Goal: Check status: Check status

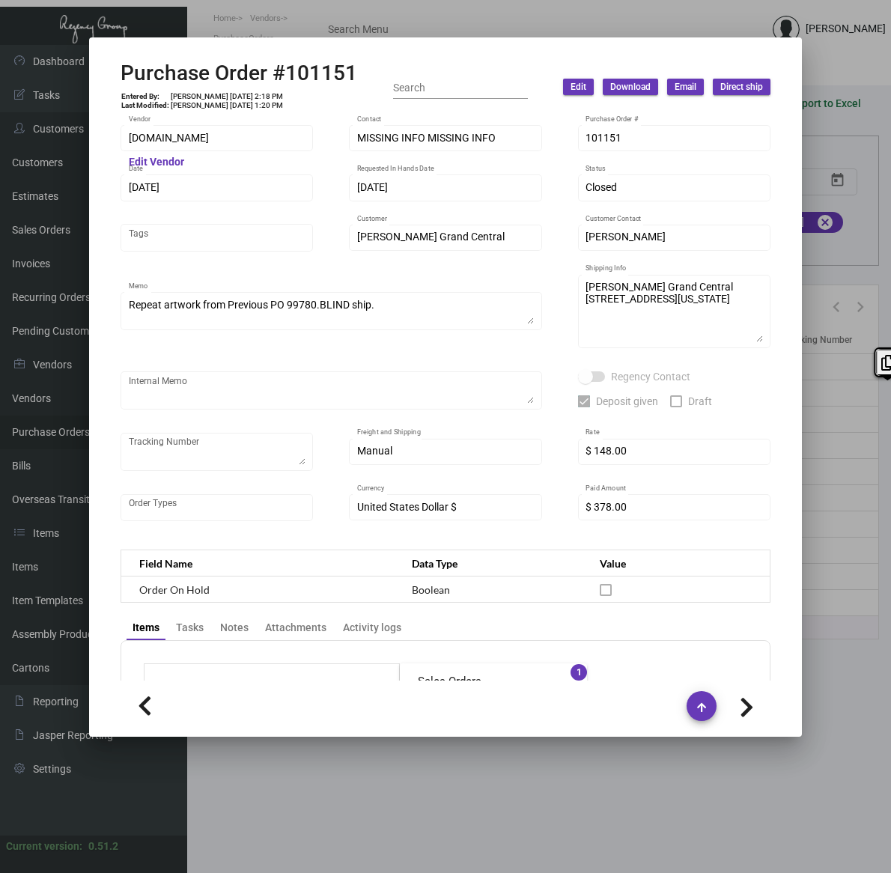
scroll to position [663, 0]
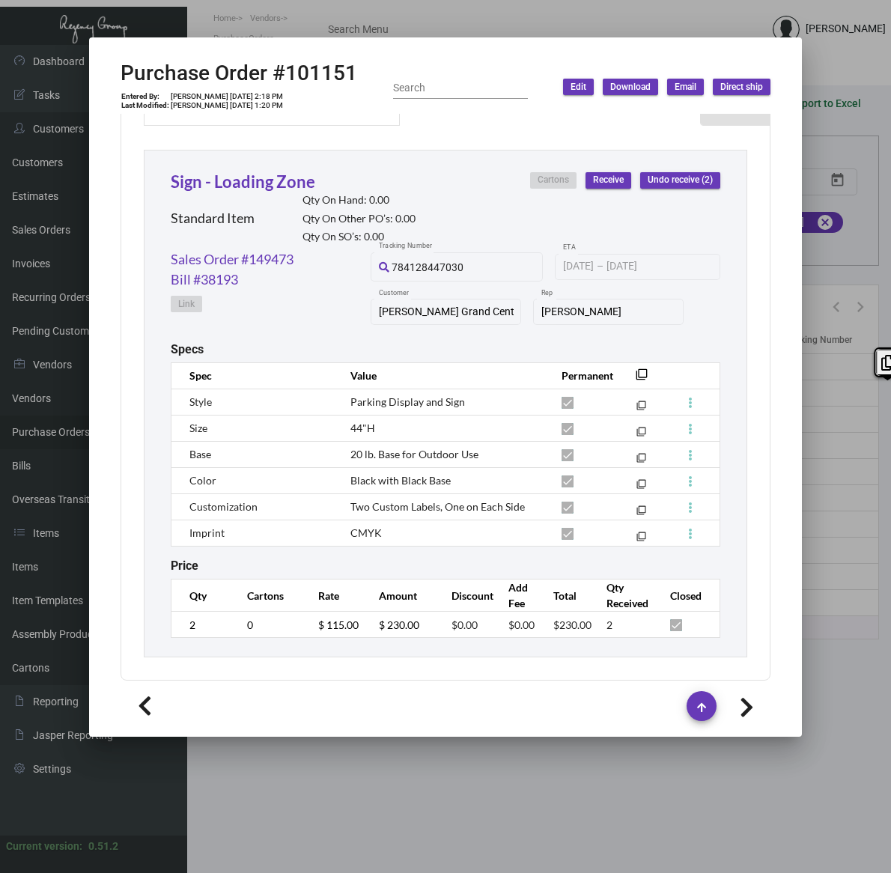
click at [383, 760] on div at bounding box center [445, 436] width 891 height 873
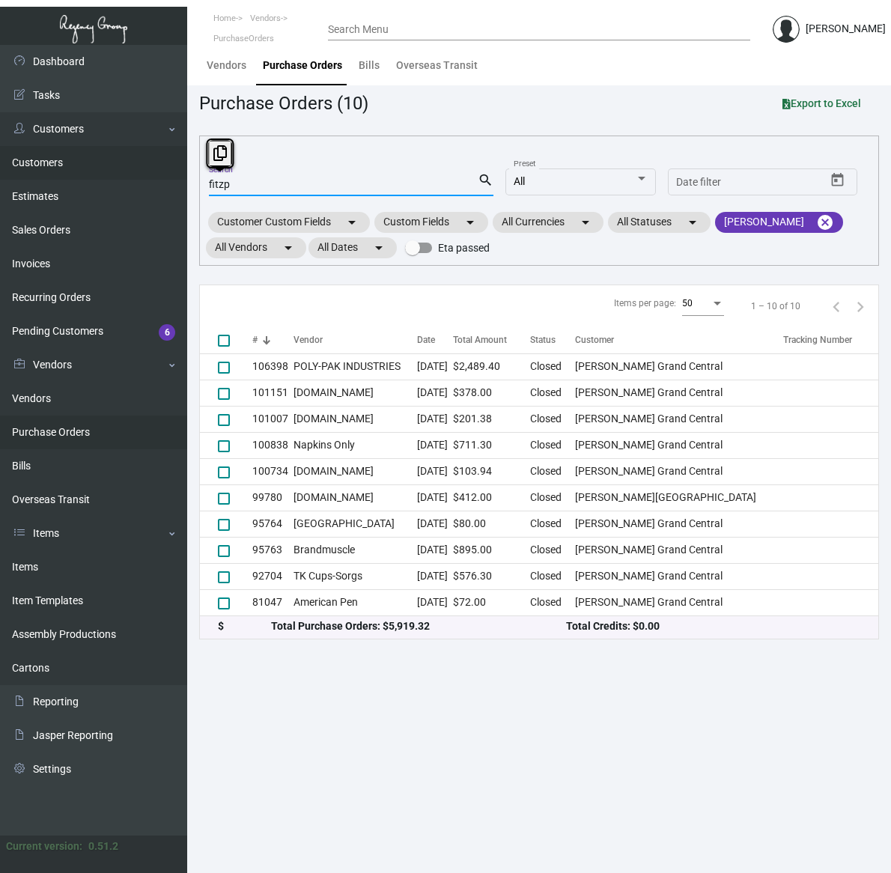
drag, startPoint x: 264, startPoint y: 182, endPoint x: 106, endPoint y: 163, distance: 158.3
click at [106, 163] on div "Dashboard Dashboard Tasks Customers Customers Estimates Sales Orders Invoices R…" at bounding box center [445, 459] width 891 height 828
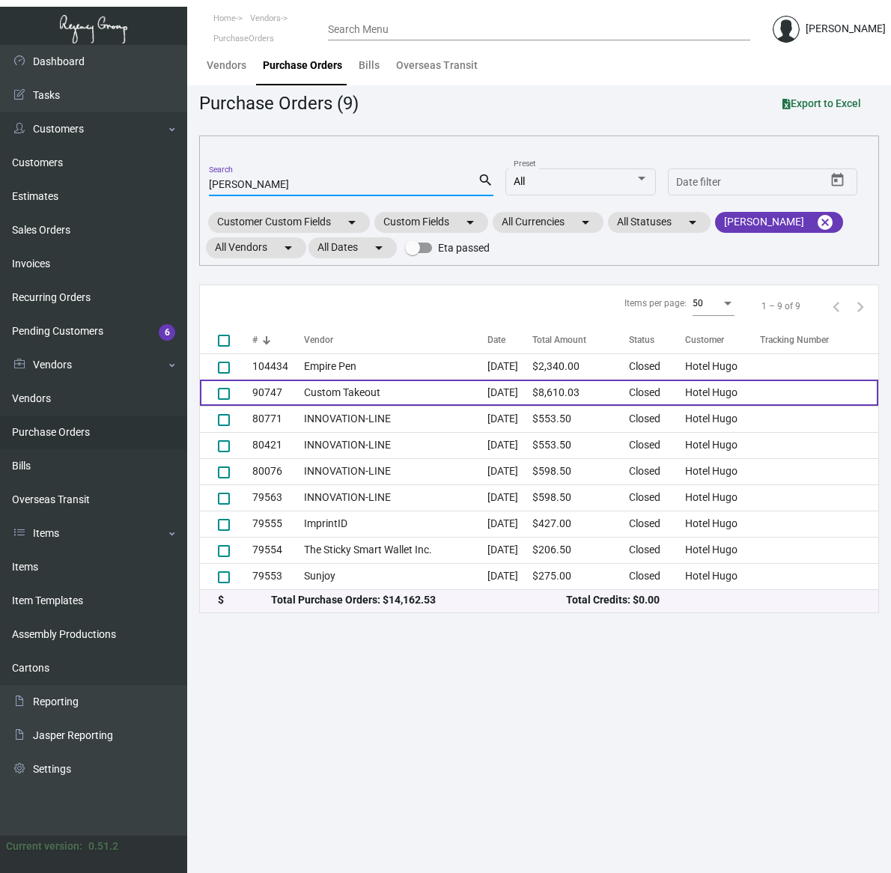
type input "[PERSON_NAME]"
click at [425, 395] on td "Custom Takeout" at bounding box center [395, 393] width 183 height 26
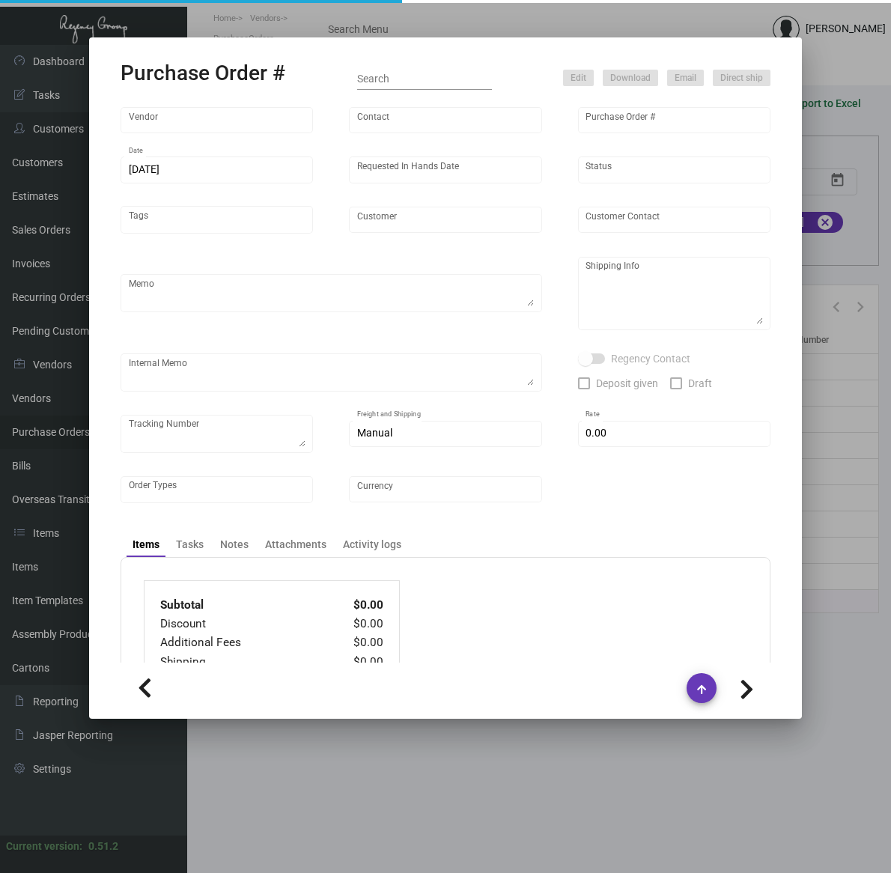
type input "Custom Takeout"
type input "[PERSON_NAME]"
type input "90747"
type input "[DATE]"
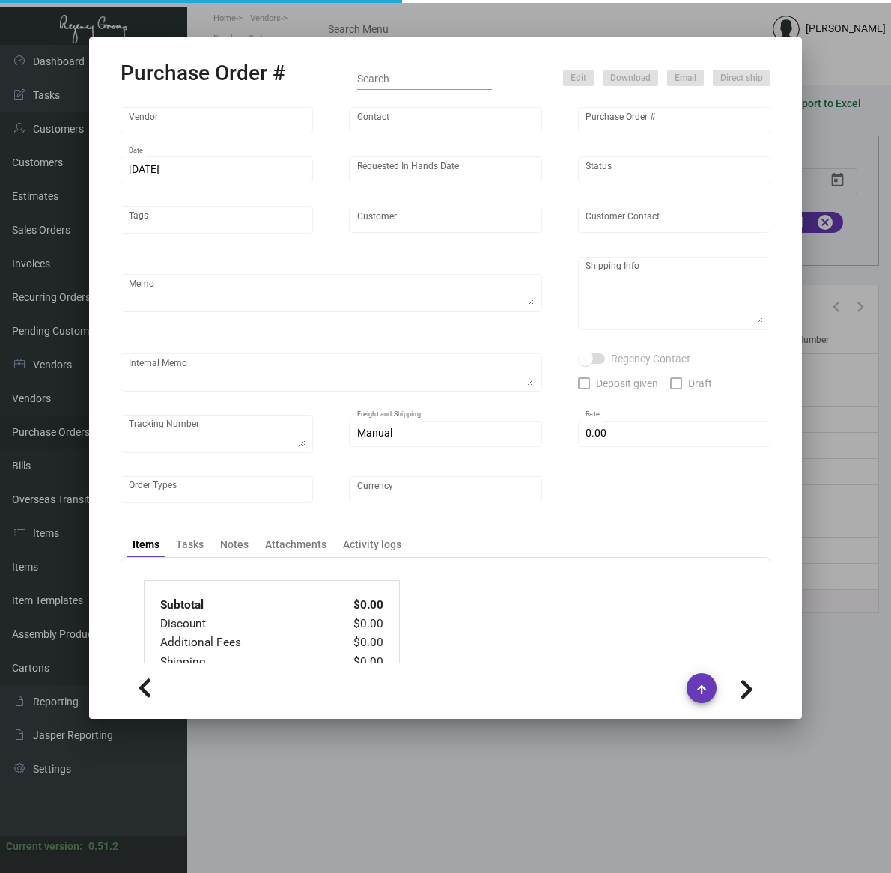
type input "Hotel Hugo"
type textarea "[PERSON_NAME] Regency Group NJ [STREET_ADDRESS]"
type textarea "[URL][DOMAIN_NAME]"
checkbox input "true"
type input "$ 967.03"
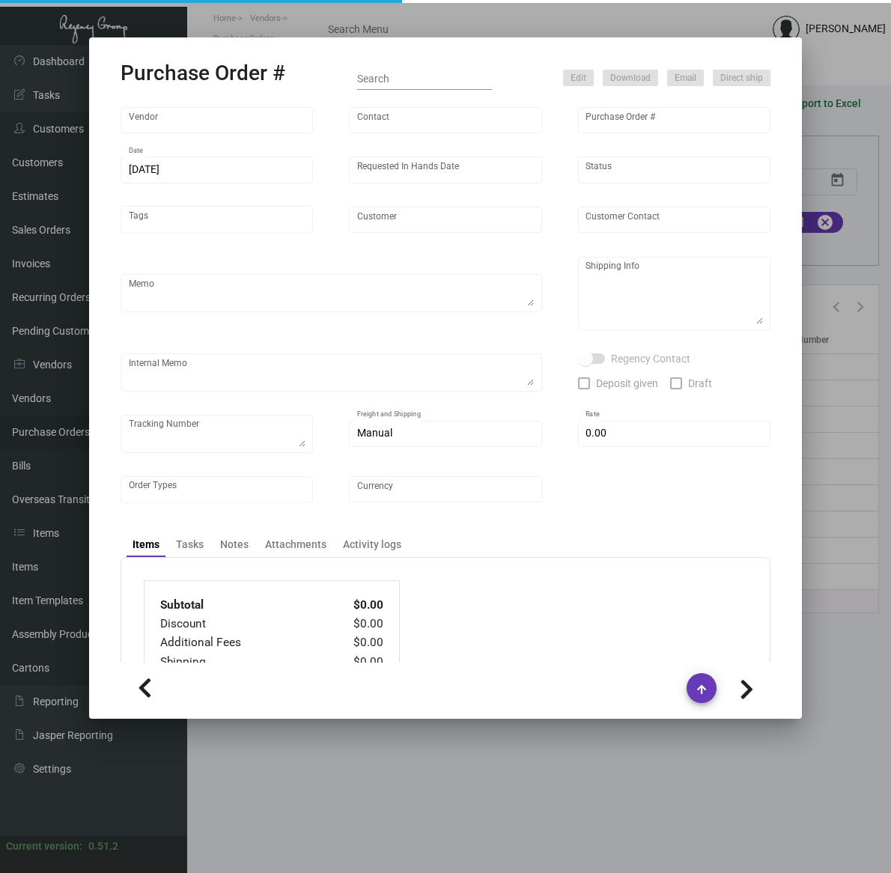
type input "United States Dollar $"
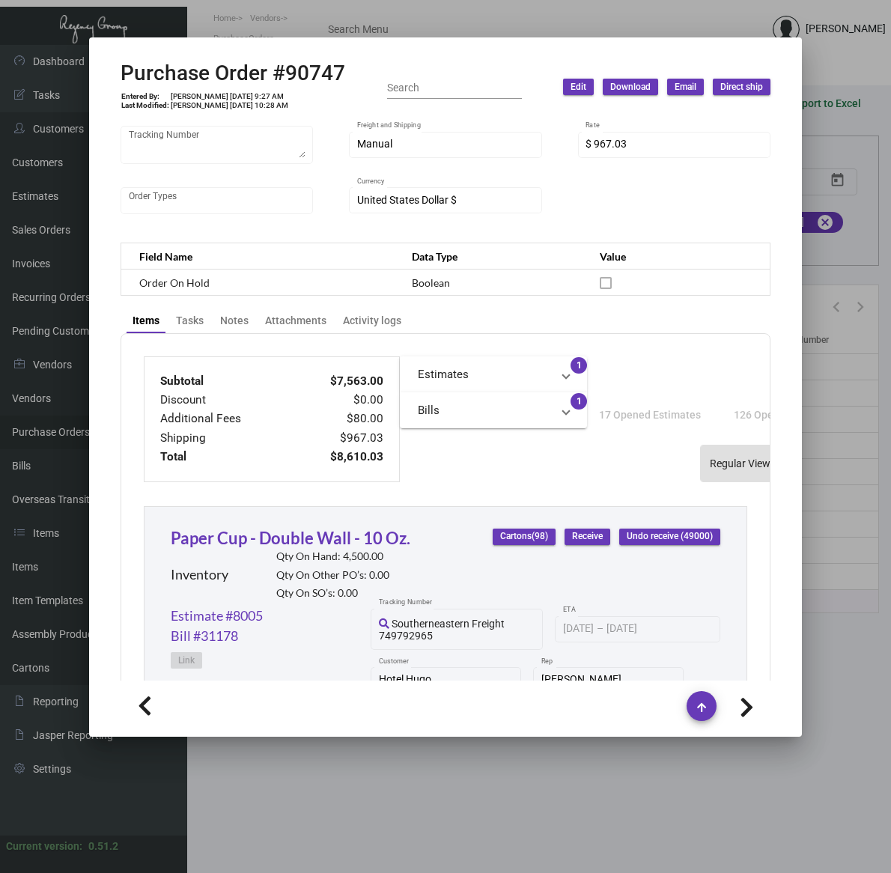
scroll to position [274, 0]
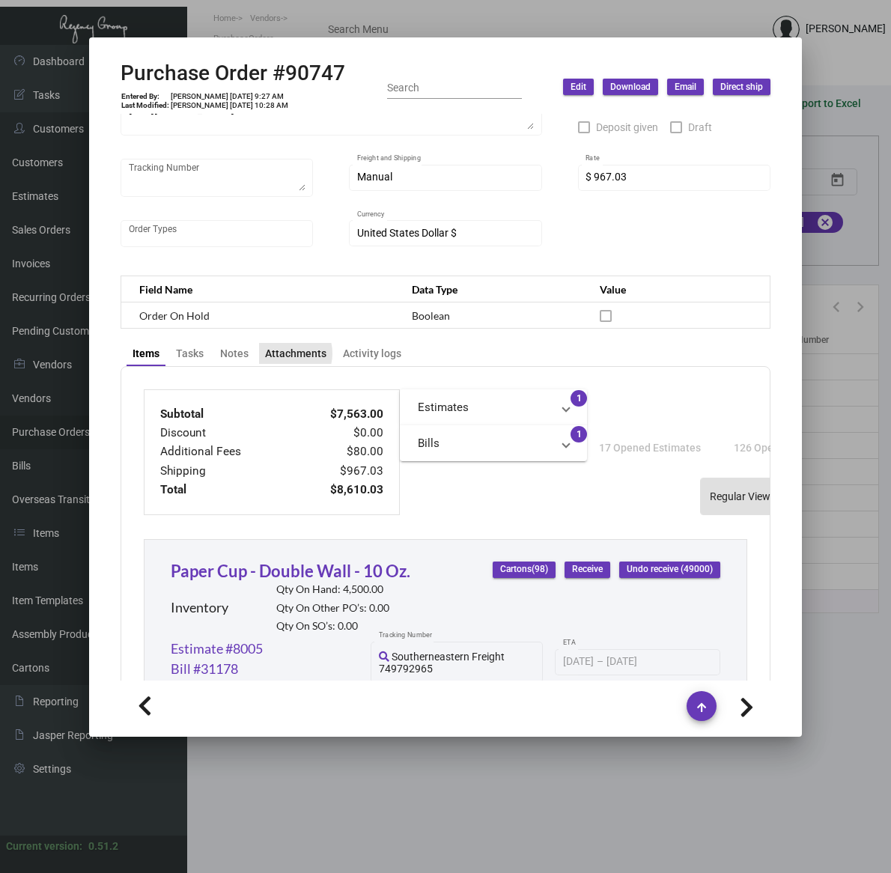
click at [286, 350] on div "Attachments" at bounding box center [295, 354] width 61 height 16
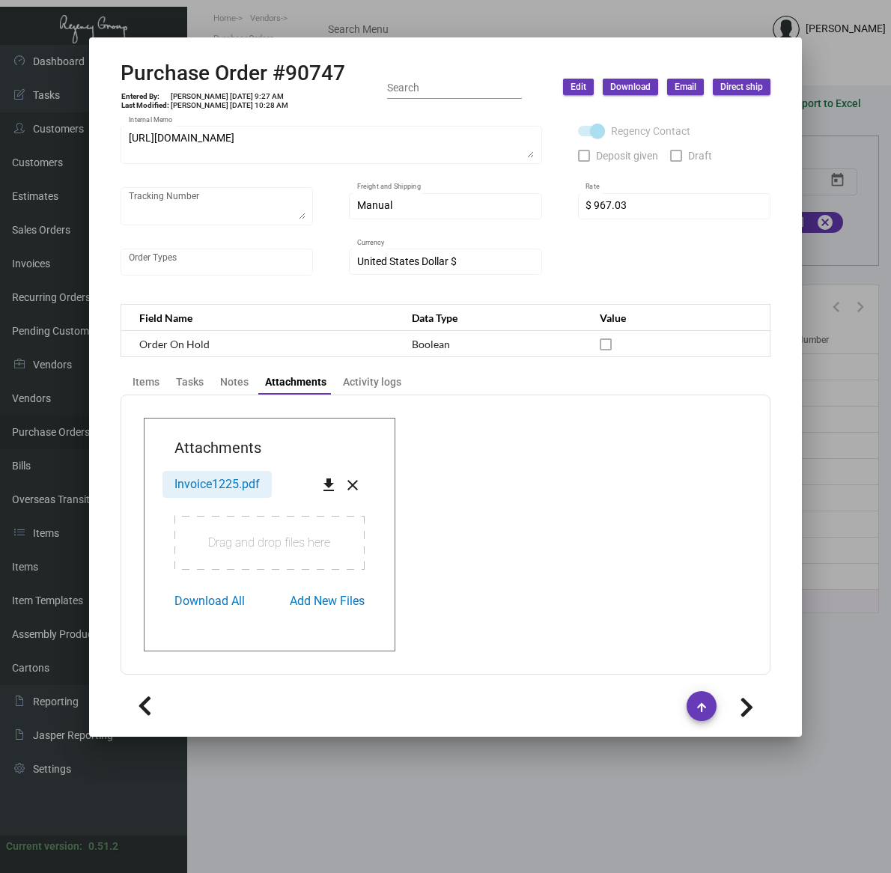
click at [234, 484] on span "Invoice1225.pdf" at bounding box center [216, 484] width 85 height 14
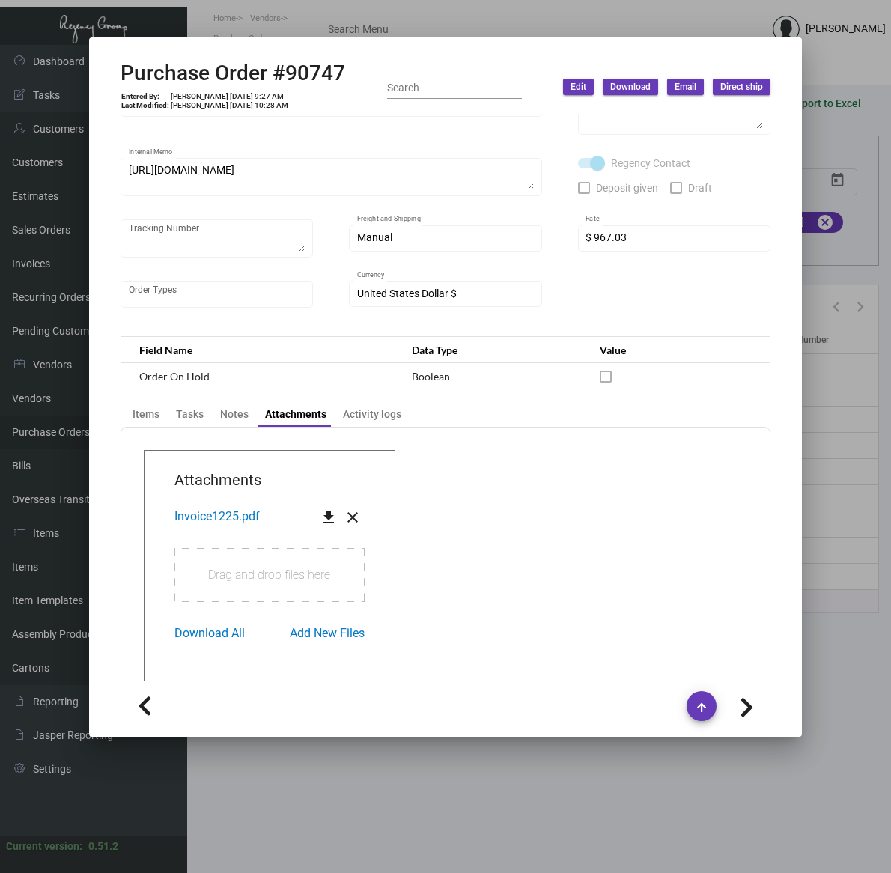
scroll to position [246, 0]
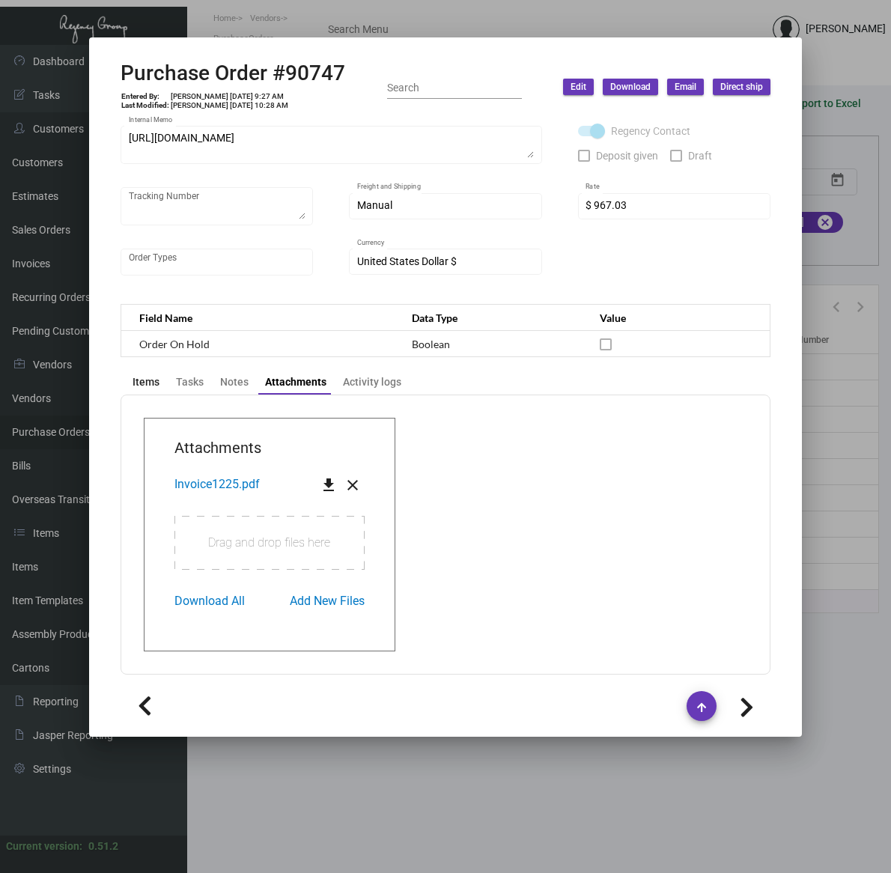
click at [133, 374] on div "Items" at bounding box center [146, 382] width 27 height 16
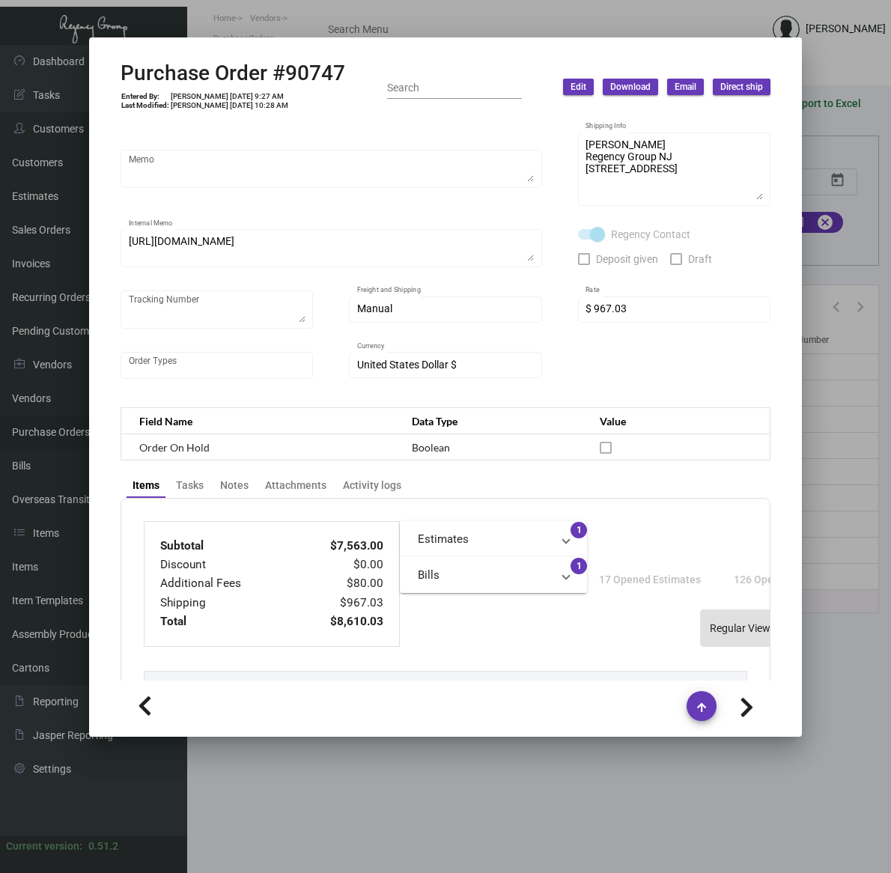
scroll to position [561, 0]
